Goal: Find specific page/section: Find specific page/section

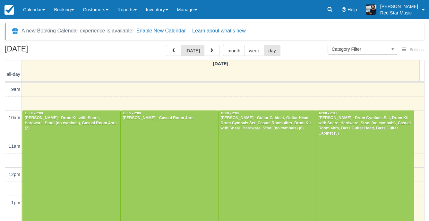
select select
drag, startPoint x: 0, startPoint y: 0, endPoint x: 211, endPoint y: 50, distance: 216.4
click at [211, 50] on span "button" at bounding box center [212, 50] width 4 height 4
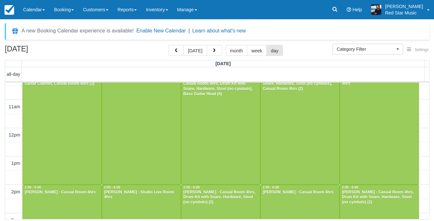
scroll to position [22, 0]
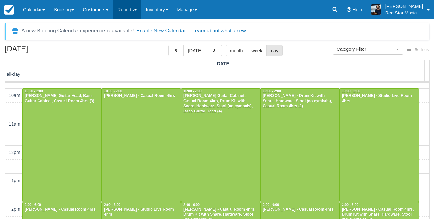
click at [134, 12] on link "Reports" at bounding box center [127, 9] width 28 height 19
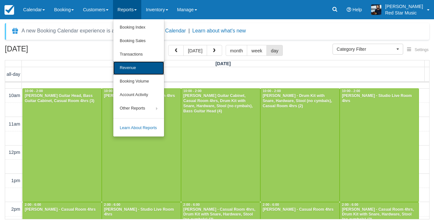
click at [141, 64] on link "Revenue" at bounding box center [138, 67] width 51 height 13
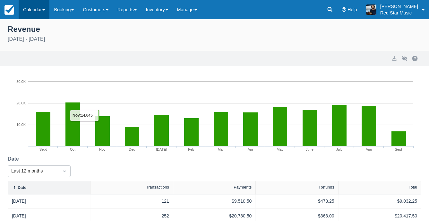
click at [27, 7] on link "Calendar" at bounding box center [34, 9] width 31 height 19
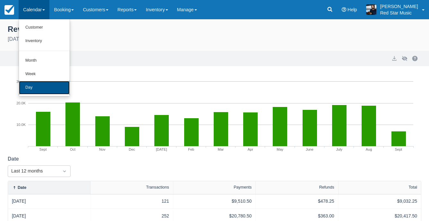
click at [38, 87] on link "Day" at bounding box center [44, 87] width 51 height 13
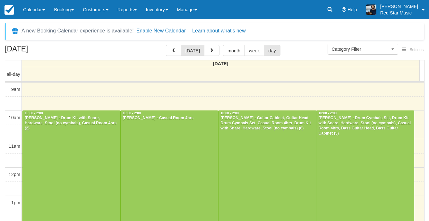
select select
